Goal: Use online tool/utility: Use online tool/utility

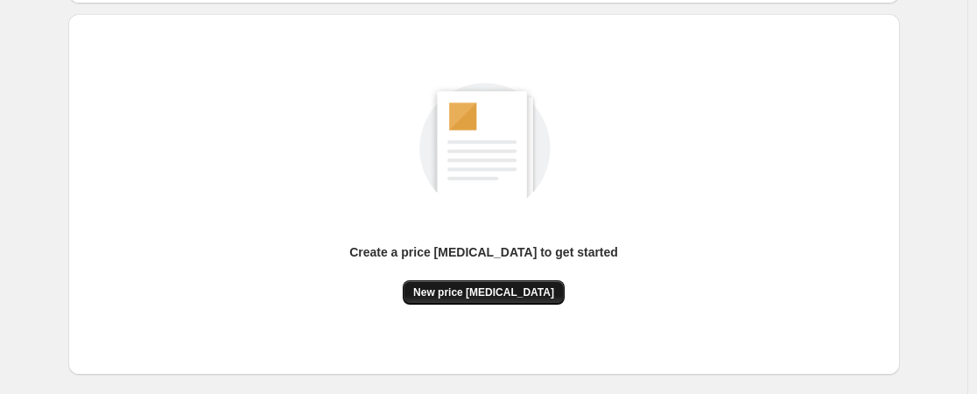
scroll to position [174, 0]
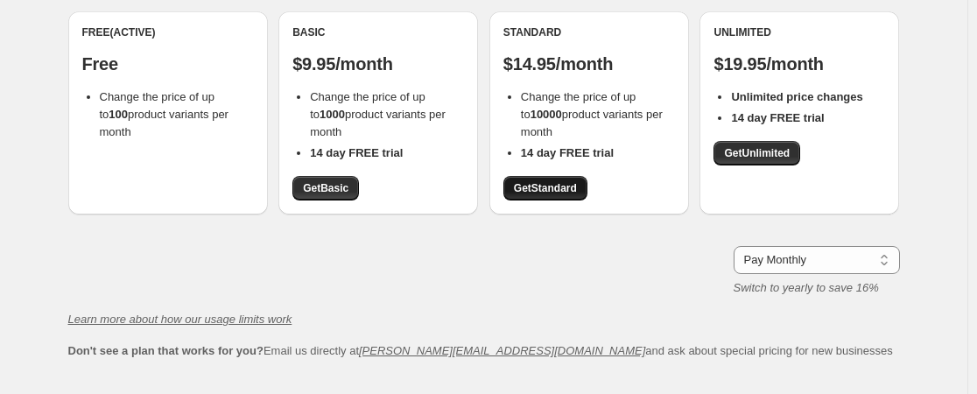
click at [564, 195] on link "Get Standard" at bounding box center [545, 188] width 84 height 25
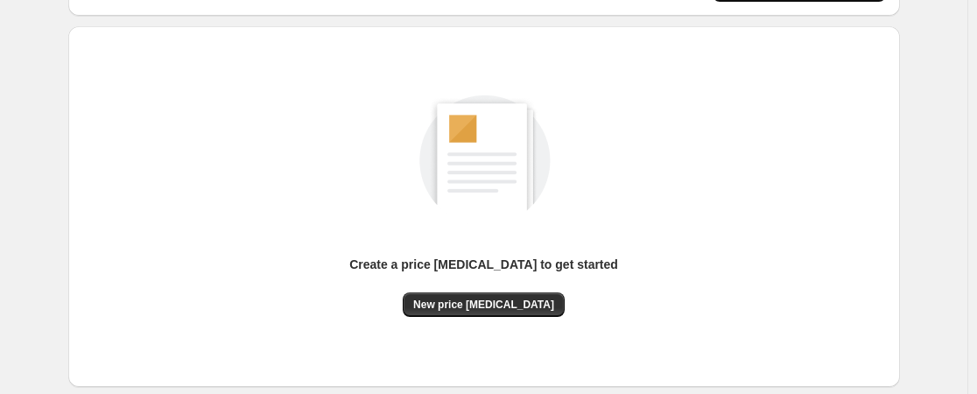
scroll to position [175, 0]
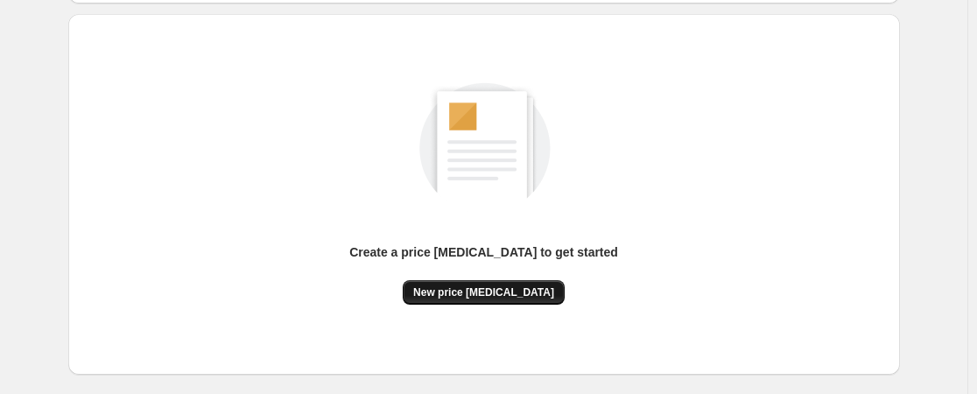
click at [505, 286] on span "New price change job" at bounding box center [483, 292] width 141 height 14
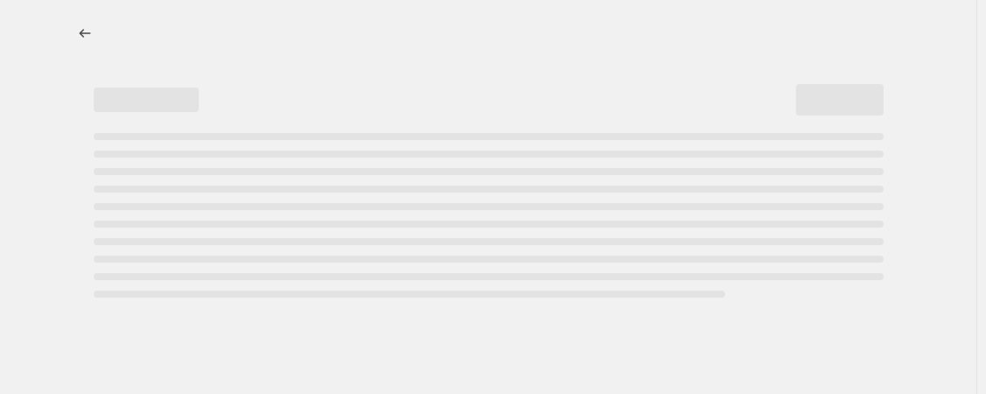
select select "percentage"
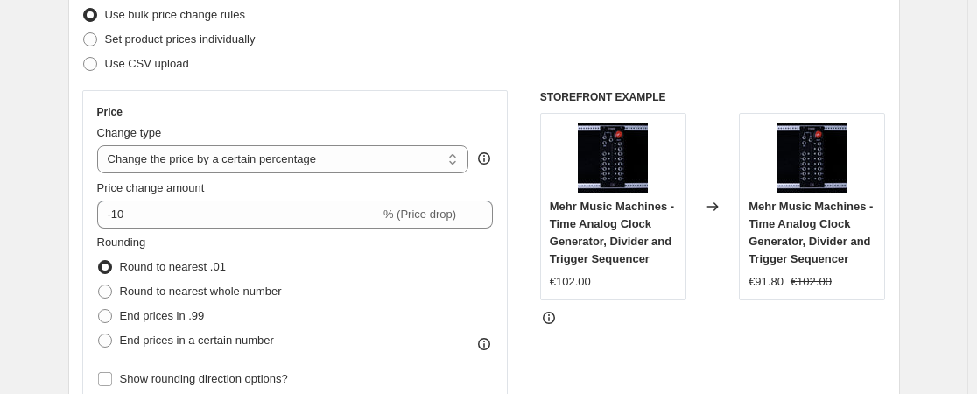
scroll to position [263, 0]
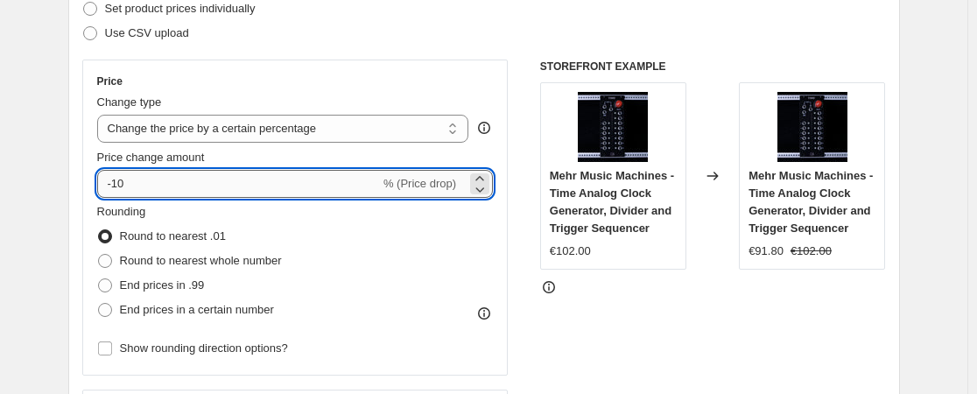
click at [291, 191] on input "-10" at bounding box center [238, 184] width 283 height 28
type input "-1"
type input "-45"
click at [316, 135] on select "Change the price to a certain amount Change the price by a certain amount Chang…" at bounding box center [283, 129] width 372 height 28
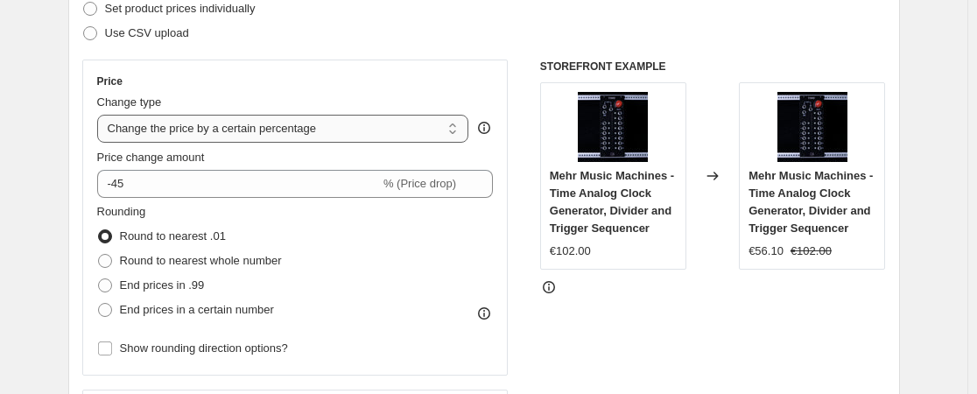
click at [316, 134] on select "Change the price to a certain amount Change the price by a certain amount Chang…" at bounding box center [283, 129] width 372 height 28
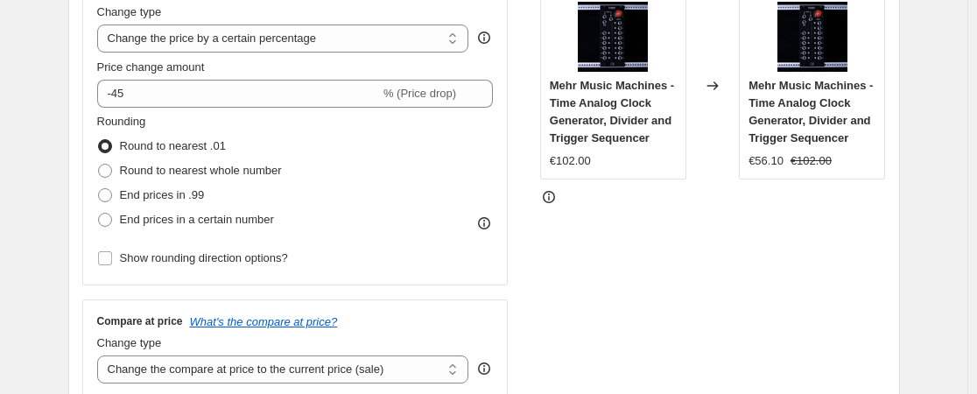
scroll to position [438, 0]
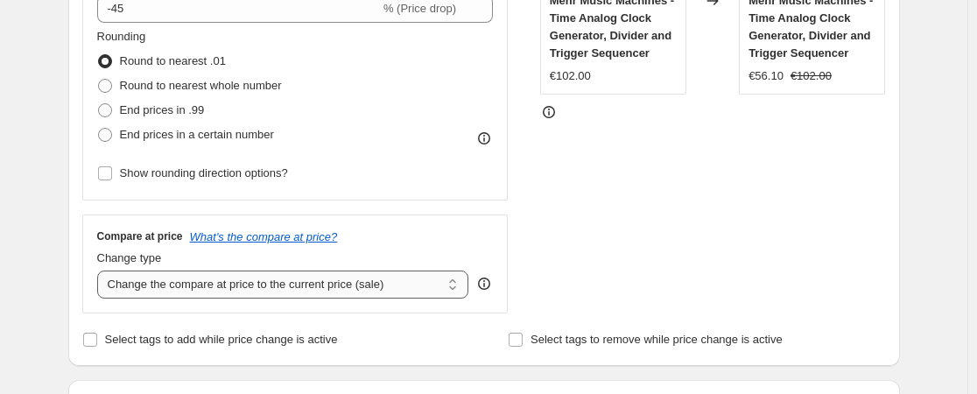
click at [284, 281] on select "Change the compare at price to the current price (sale) Change the compare at p…" at bounding box center [283, 285] width 372 height 28
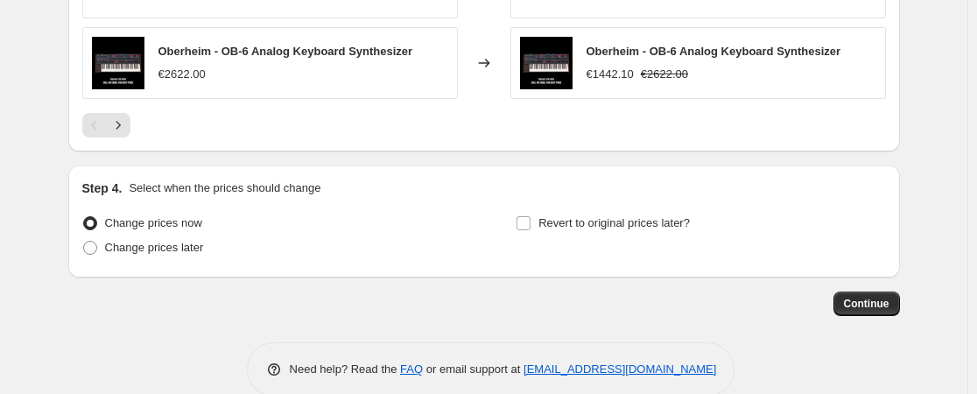
scroll to position [1369, 0]
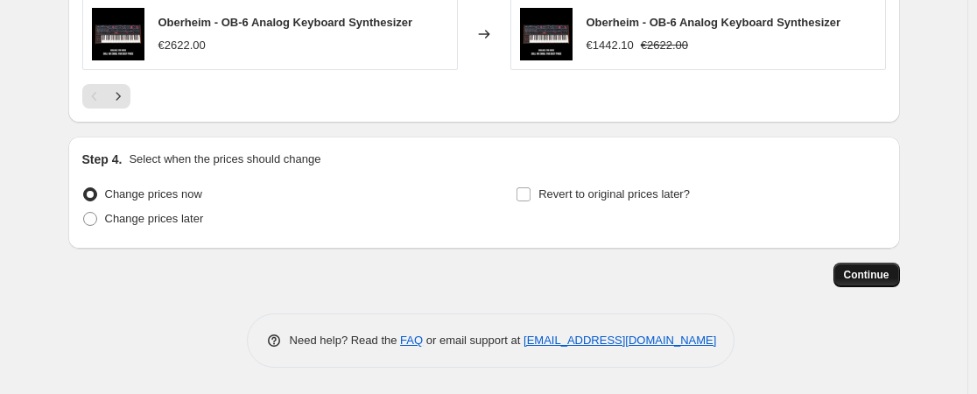
click at [862, 278] on span "Continue" at bounding box center [867, 275] width 46 height 14
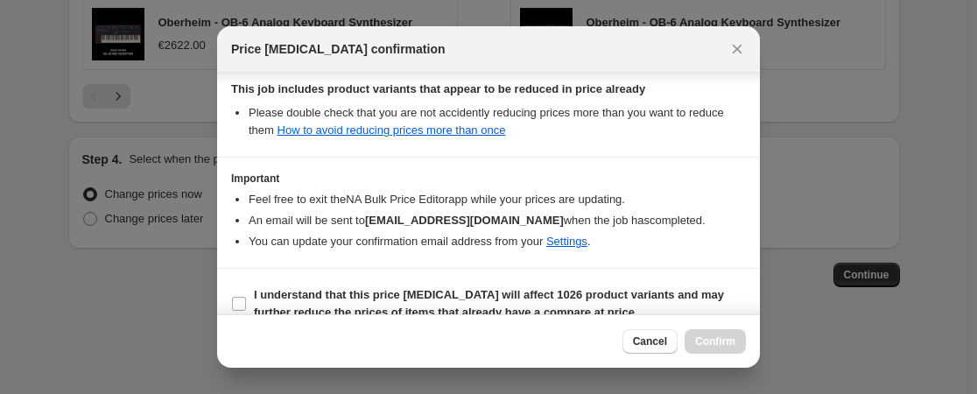
scroll to position [440, 0]
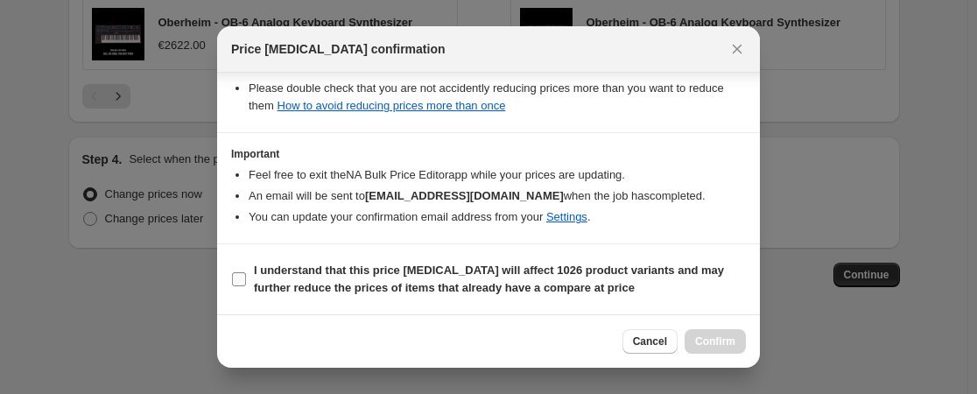
click at [441, 269] on b "I understand that this price change job will affect 1026 product variants and m…" at bounding box center [489, 279] width 470 height 31
click at [246, 272] on input "I understand that this price change job will affect 1026 product variants and m…" at bounding box center [239, 279] width 14 height 14
checkbox input "true"
click at [714, 344] on span "Confirm" at bounding box center [715, 341] width 40 height 14
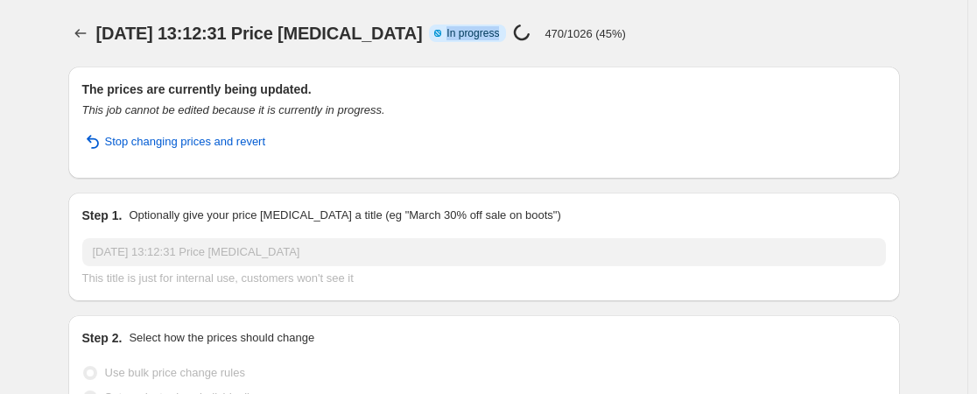
drag, startPoint x: 503, startPoint y: 31, endPoint x: 447, endPoint y: 31, distance: 56.0
click at [447, 31] on span "Info Partially complete In progress" at bounding box center [467, 34] width 77 height 18
click at [447, 31] on icon at bounding box center [438, 34] width 18 height 18
drag, startPoint x: 447, startPoint y: 31, endPoint x: 502, endPoint y: 33, distance: 55.2
click at [502, 33] on span "Info Partially complete In progress" at bounding box center [467, 34] width 77 height 18
